Goal: Communication & Community: Participate in discussion

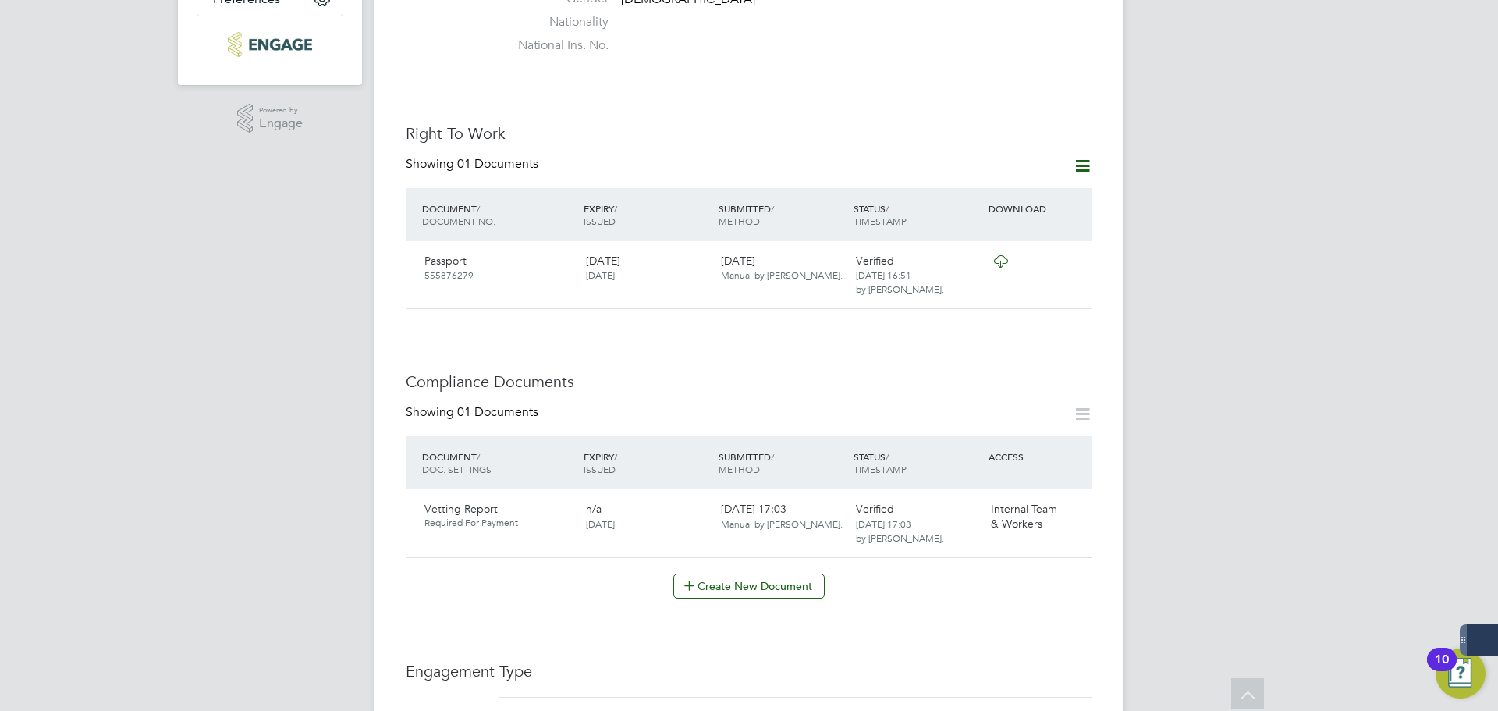
scroll to position [390, 0]
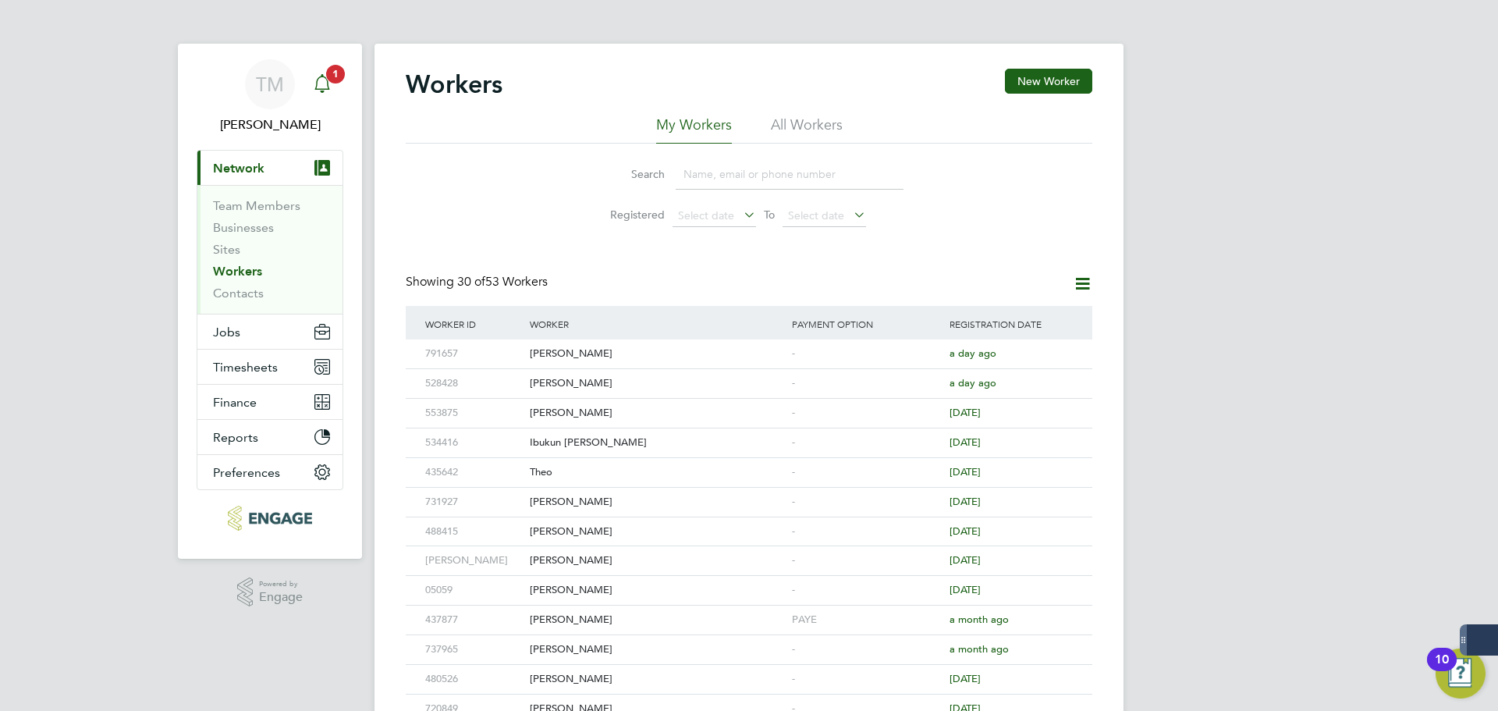
click at [328, 84] on icon "Main navigation" at bounding box center [321, 82] width 15 height 16
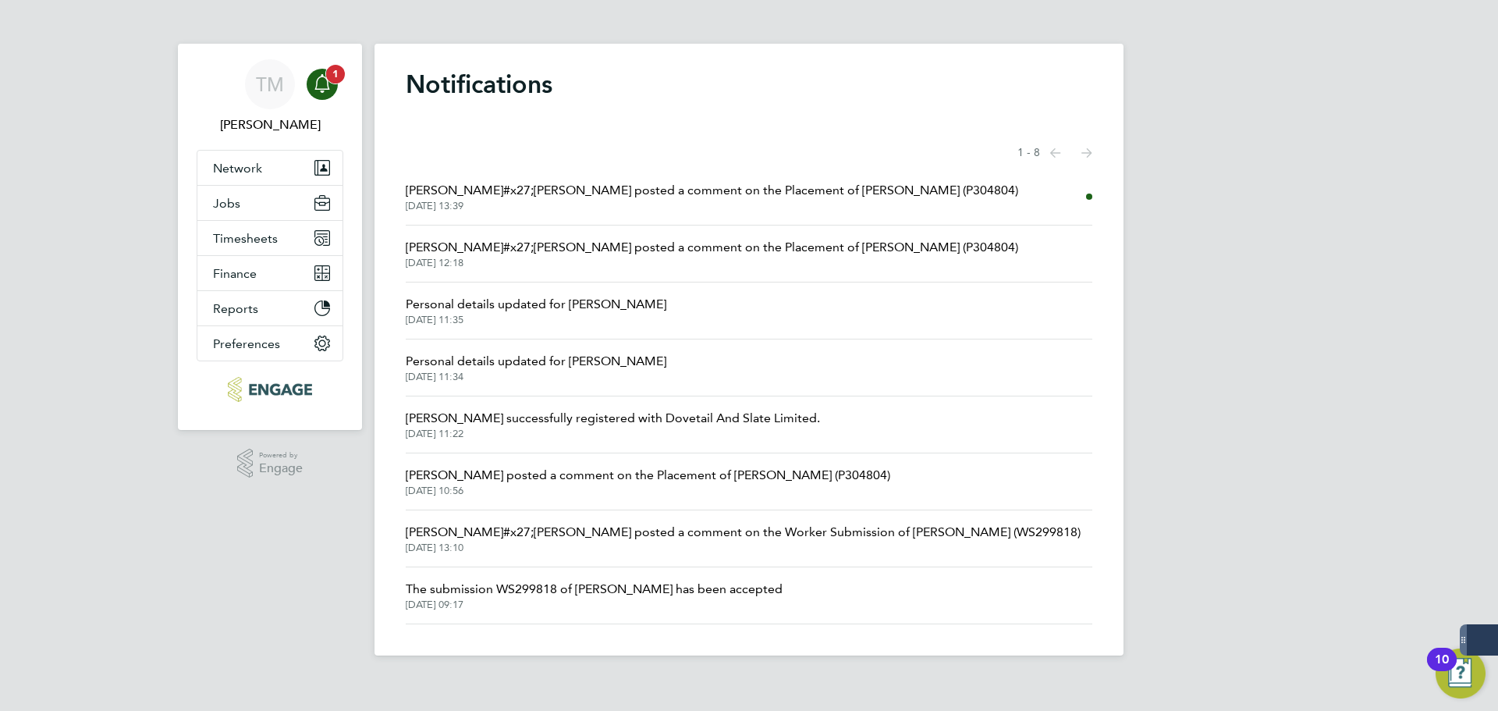
click at [335, 84] on div "Main navigation" at bounding box center [322, 84] width 31 height 31
click at [583, 188] on span "Francesca O&#x27;Riordan posted a comment on the Placement of Andrew Batty (P30…" at bounding box center [712, 190] width 612 height 19
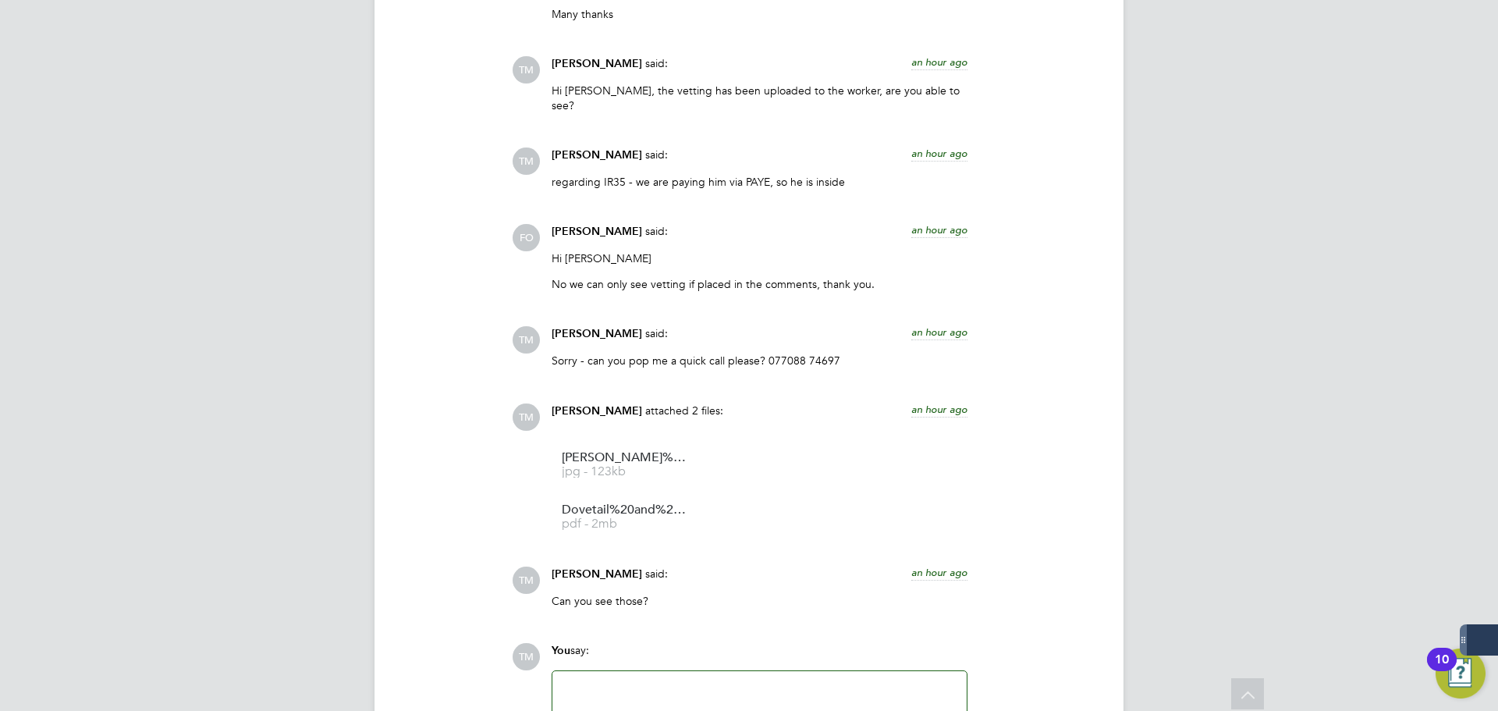
scroll to position [1788, 0]
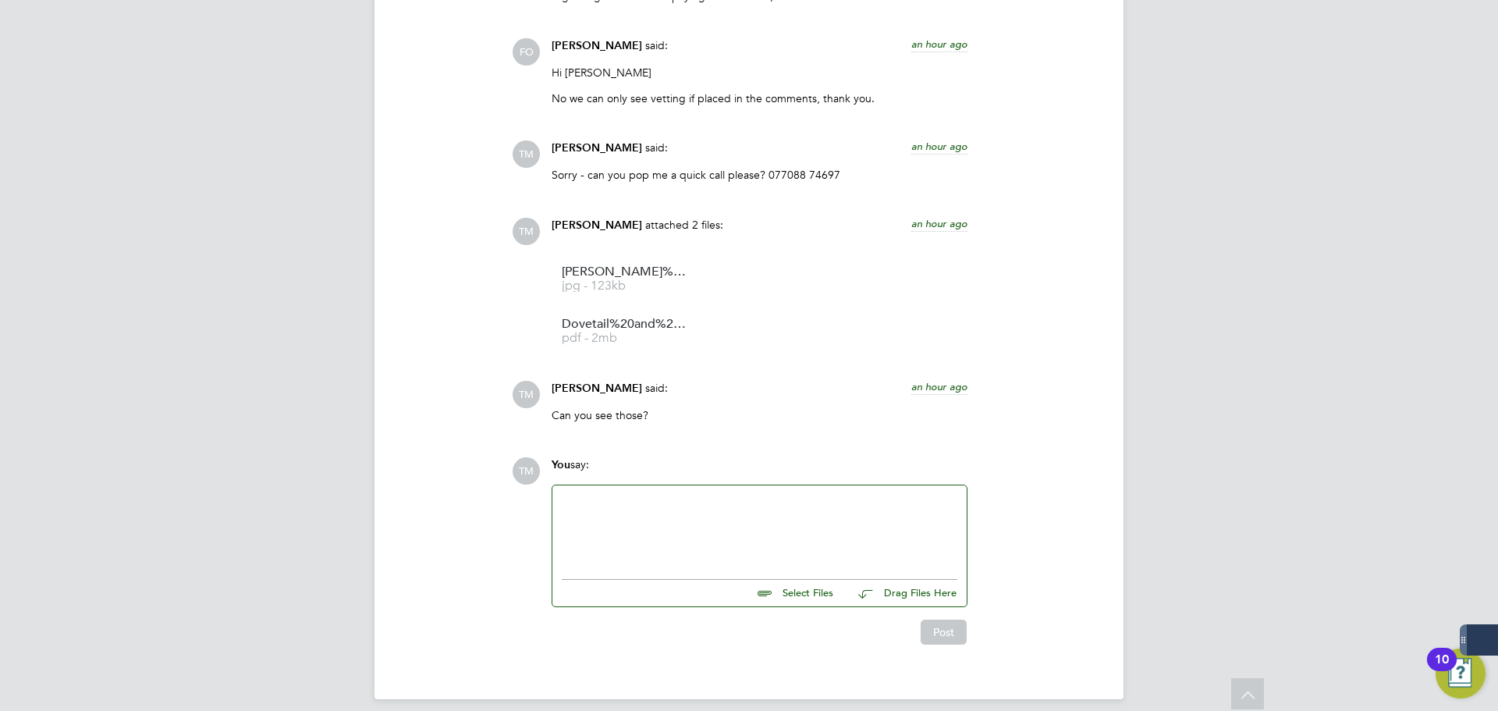
click at [667, 495] on div at bounding box center [759, 528] width 395 height 67
